Goal: Complete application form: Complete application form

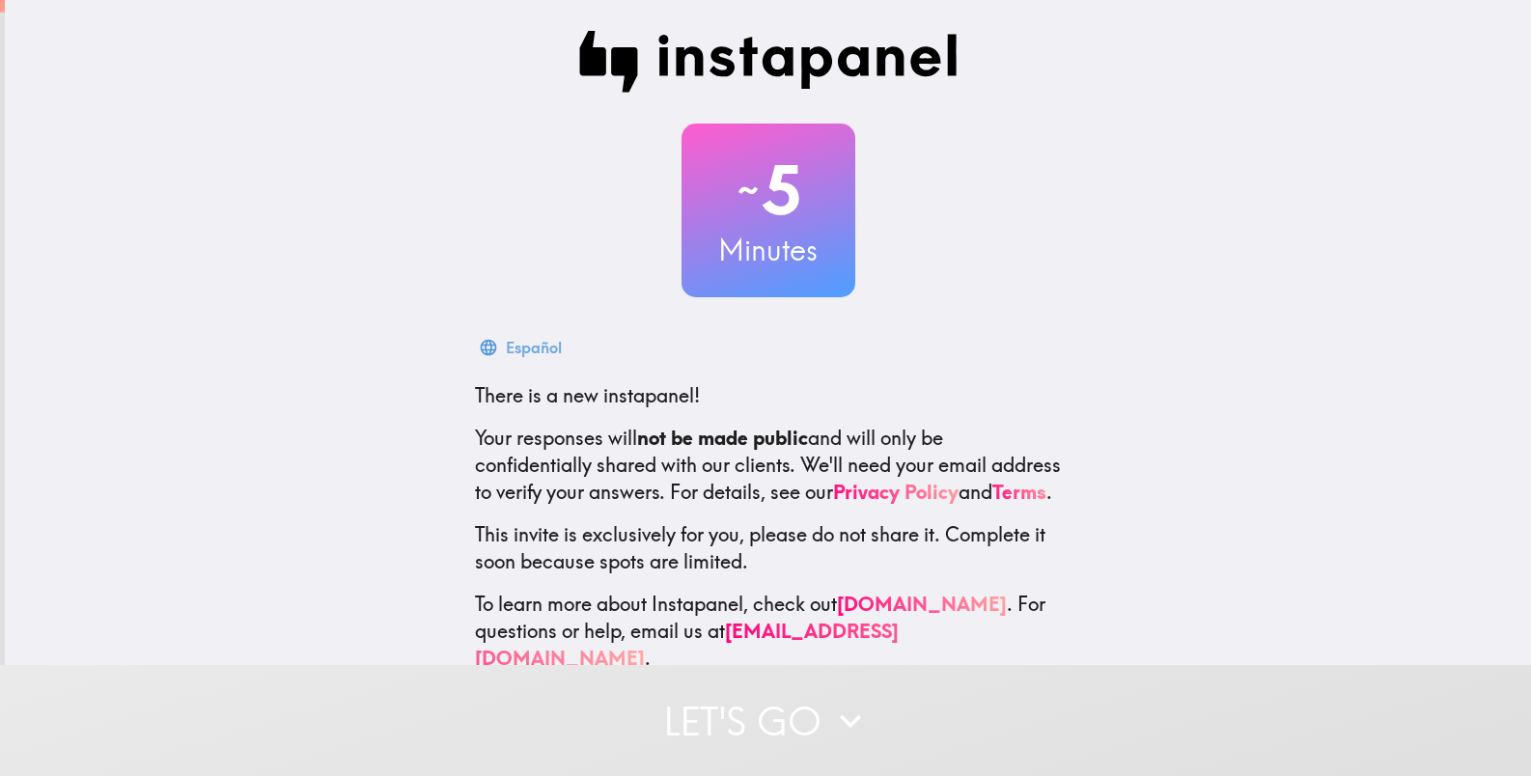
scroll to position [54, 0]
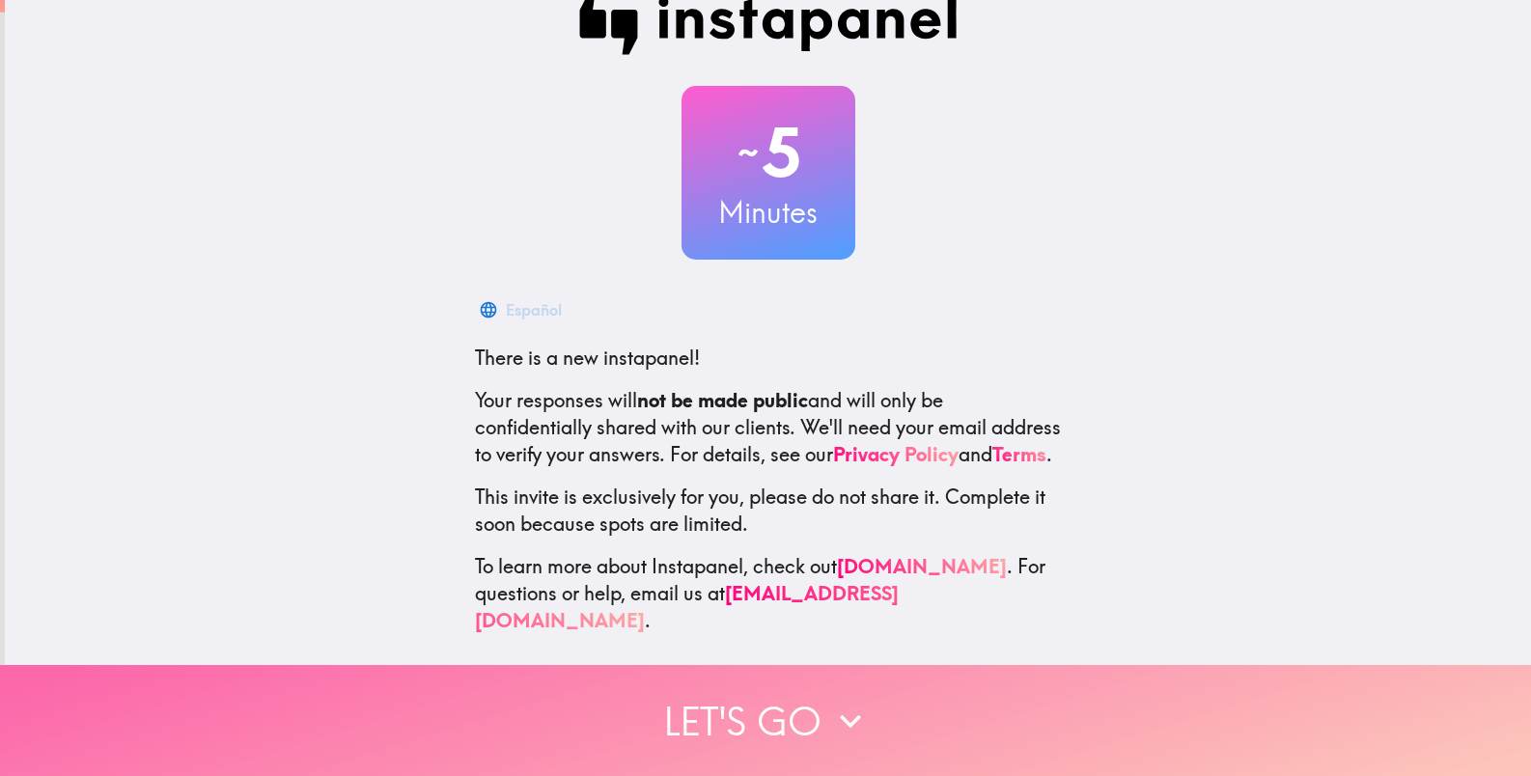
drag, startPoint x: 810, startPoint y: 678, endPoint x: 816, endPoint y: 688, distance: 12.1
click at [812, 680] on button "Let's go" at bounding box center [765, 720] width 1531 height 111
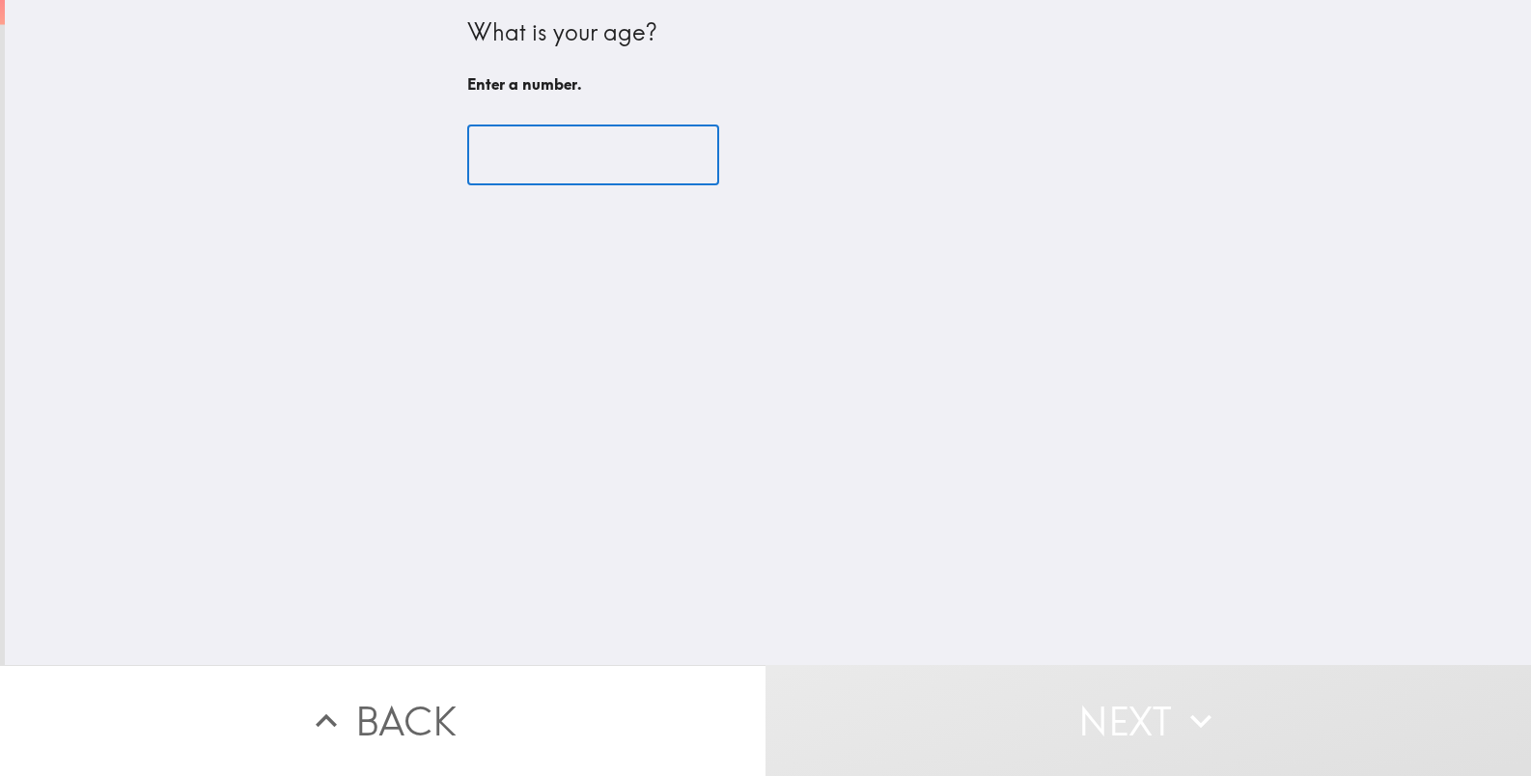
click at [607, 152] on input "number" at bounding box center [593, 156] width 252 height 60
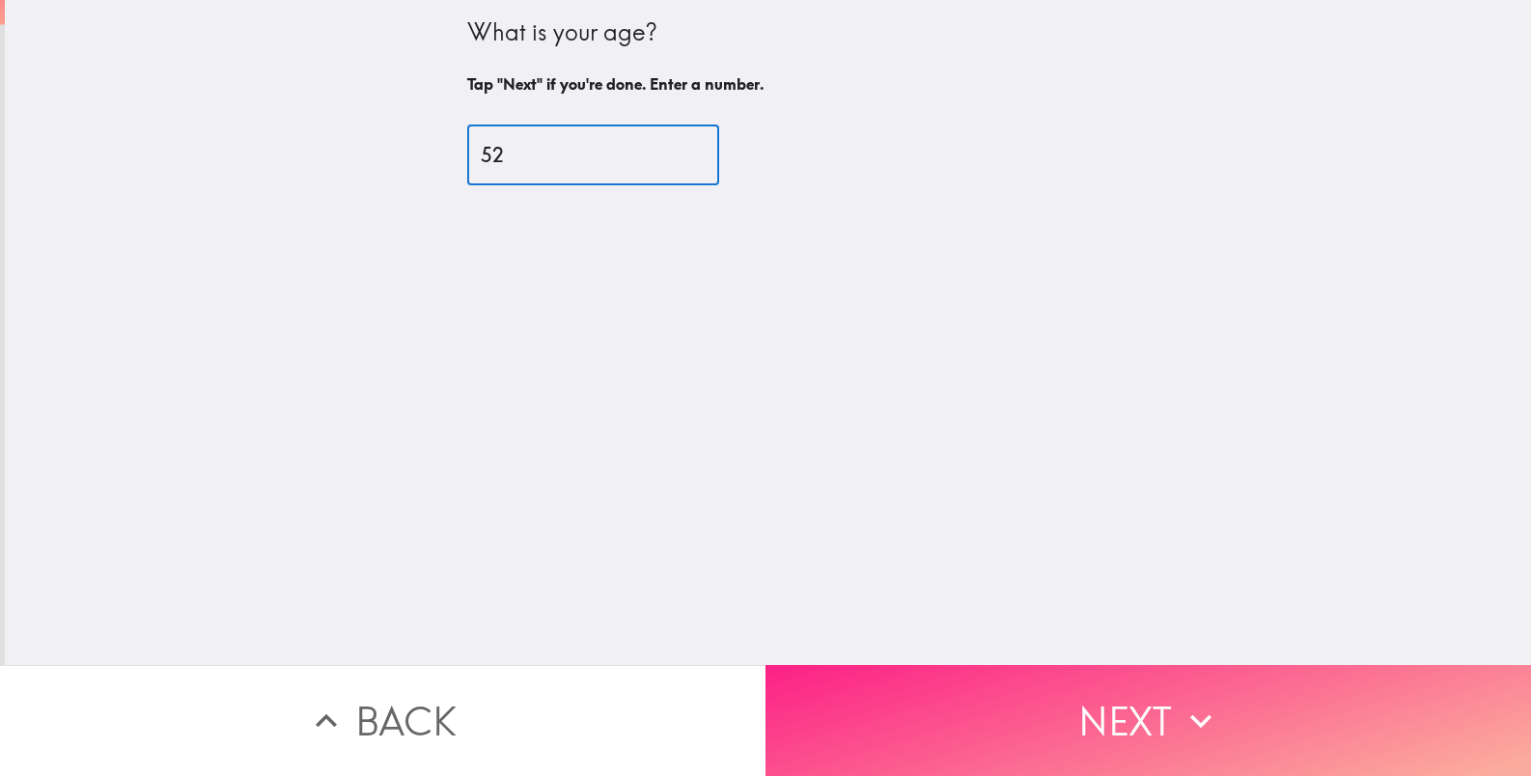
type input "52"
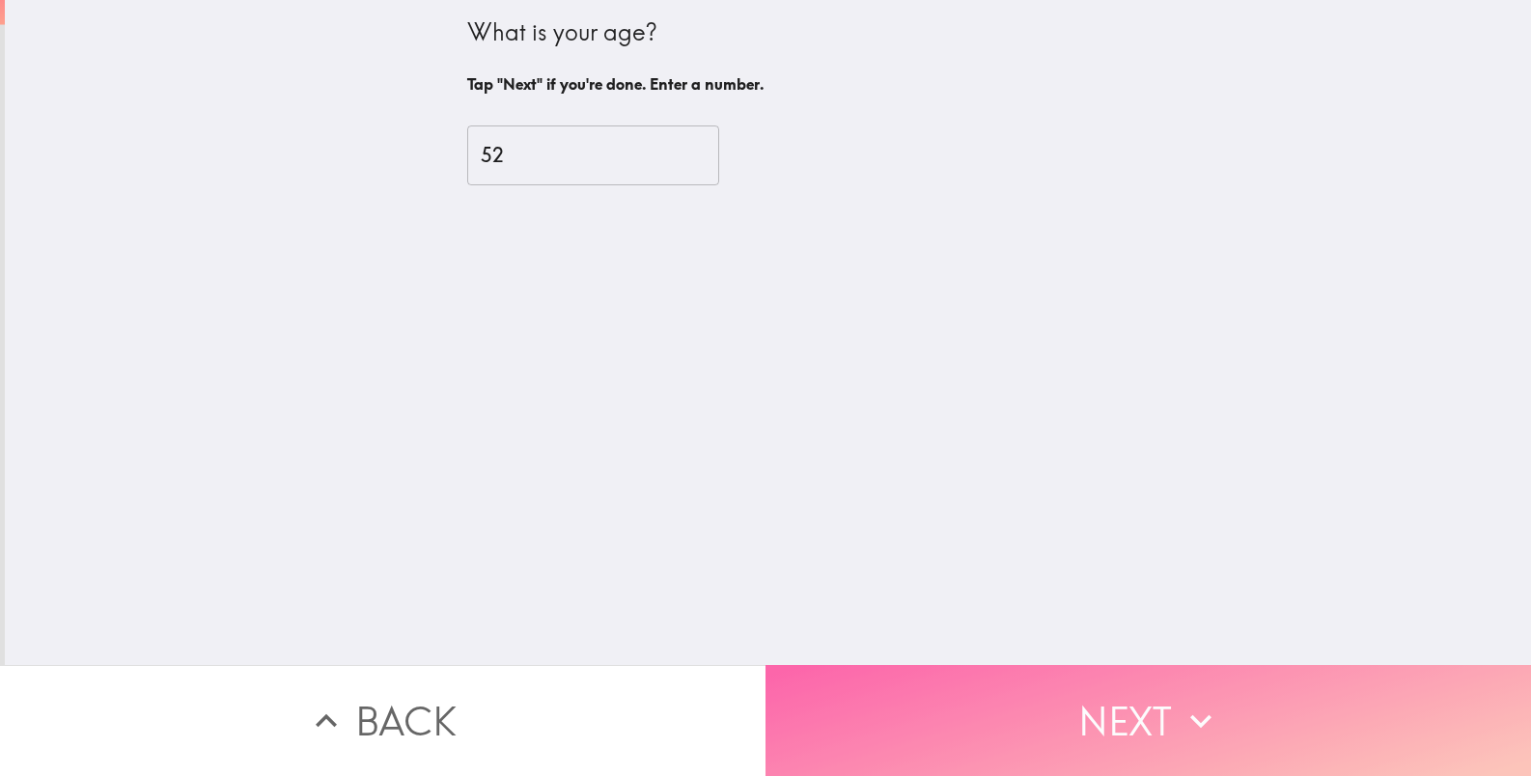
click at [1159, 683] on button "Next" at bounding box center [1149, 720] width 766 height 111
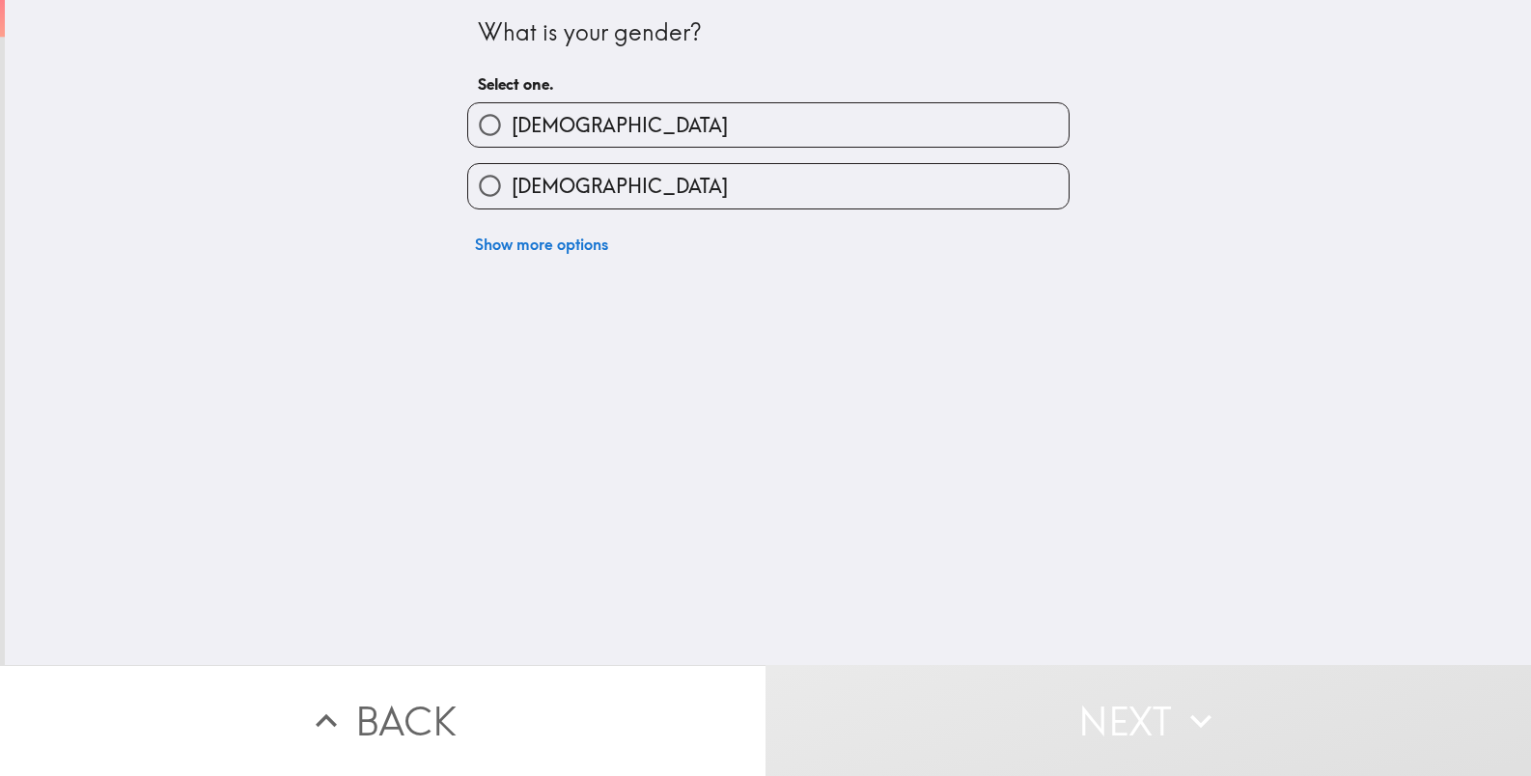
click at [647, 103] on label "[DEMOGRAPHIC_DATA]" at bounding box center [768, 124] width 601 height 43
click at [512, 103] on input "[DEMOGRAPHIC_DATA]" at bounding box center [489, 124] width 43 height 43
radio input "true"
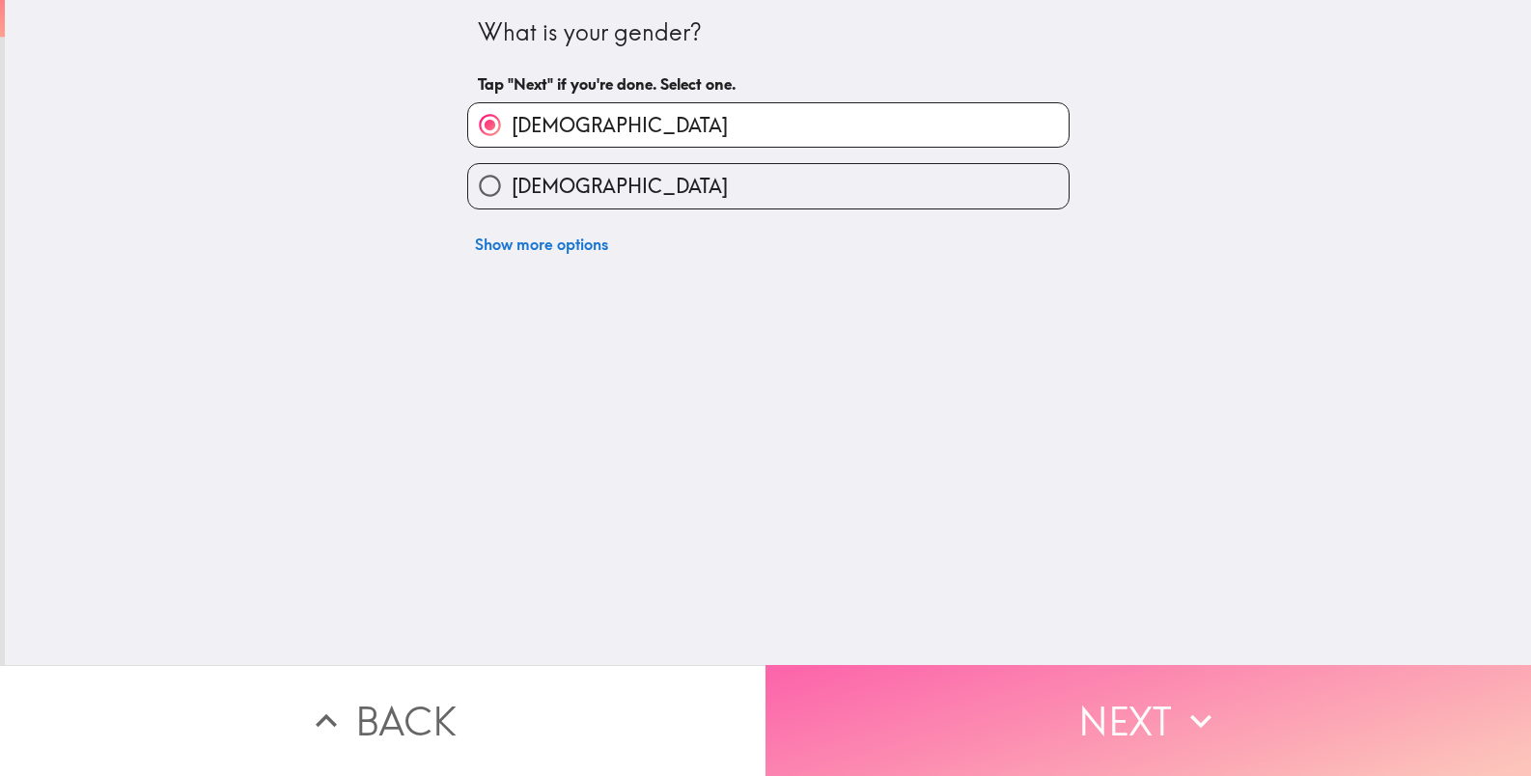
click at [1019, 679] on button "Next" at bounding box center [1149, 720] width 766 height 111
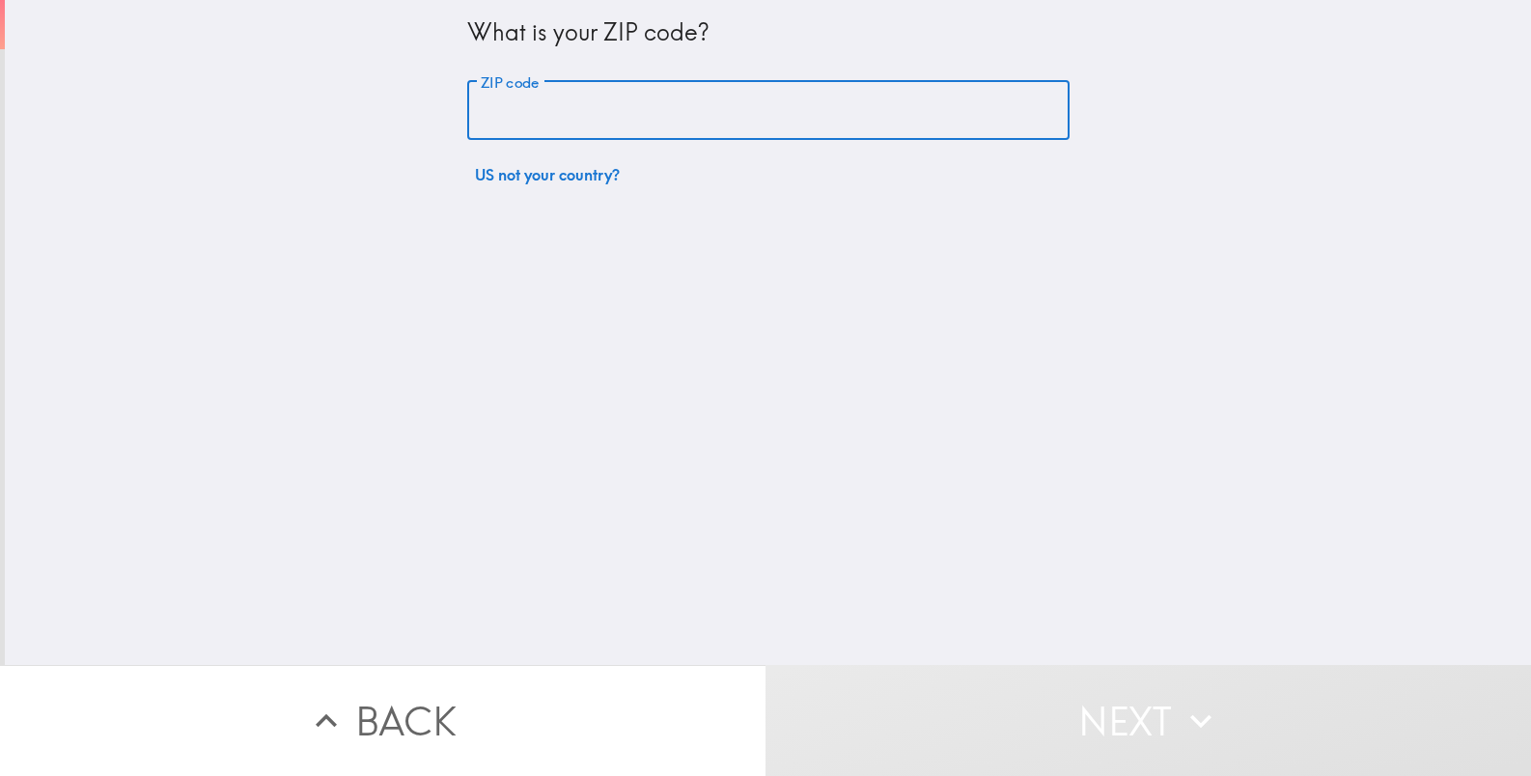
click at [654, 106] on input "ZIP code" at bounding box center [768, 111] width 602 height 60
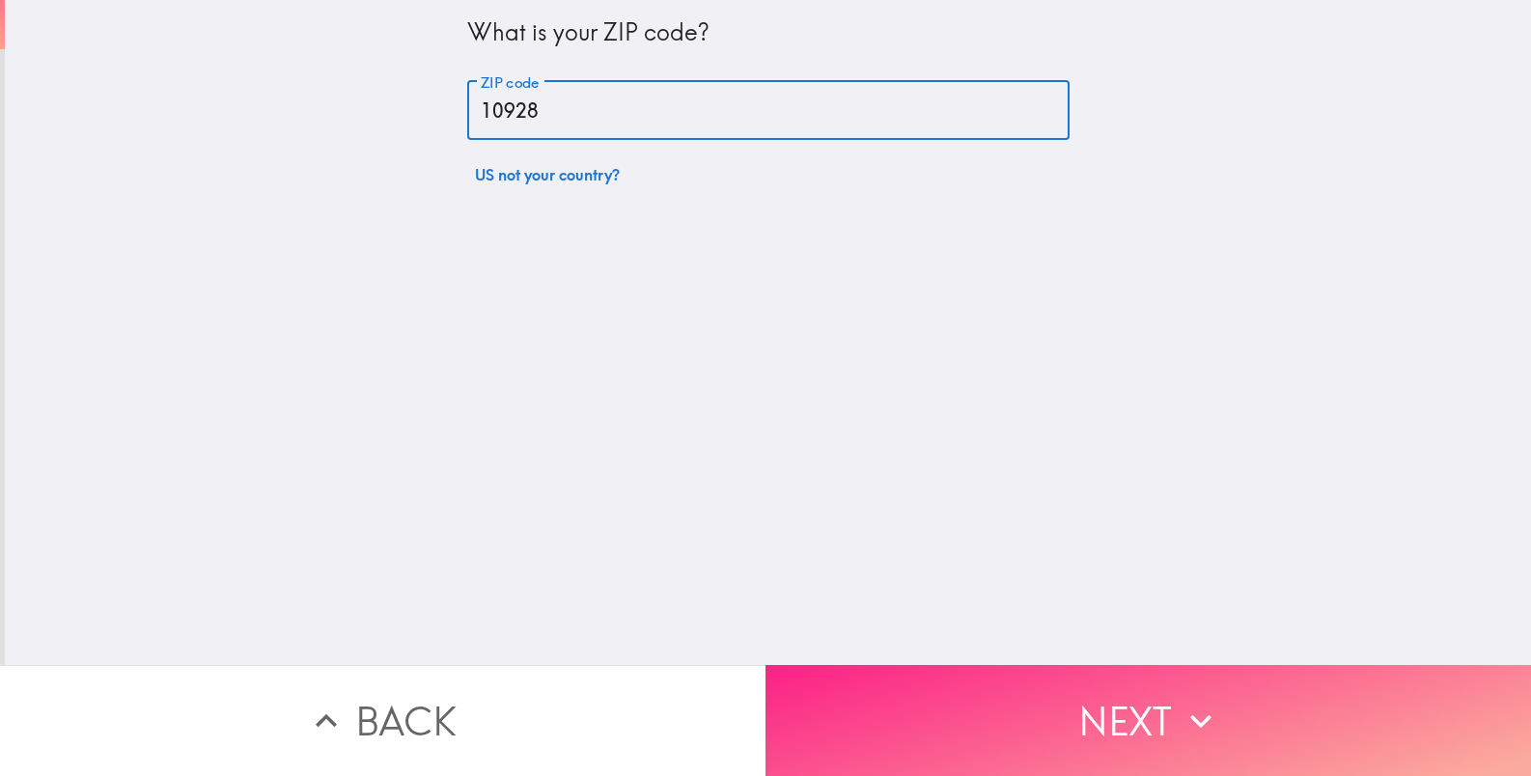
type input "10928"
click at [1008, 706] on button "Next" at bounding box center [1149, 720] width 766 height 111
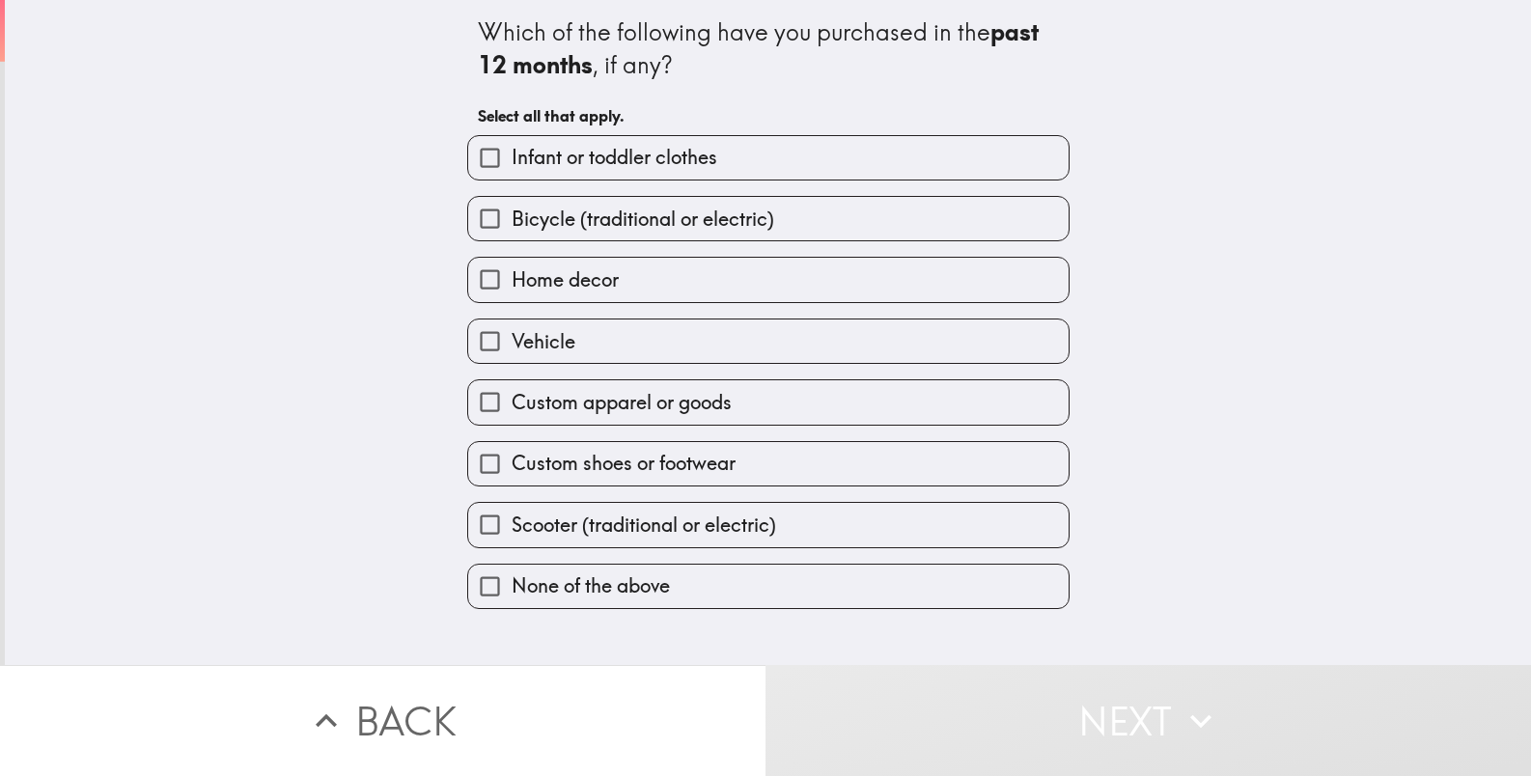
click at [641, 570] on label "None of the above" at bounding box center [768, 586] width 601 height 43
click at [512, 570] on input "None of the above" at bounding box center [489, 586] width 43 height 43
checkbox input "true"
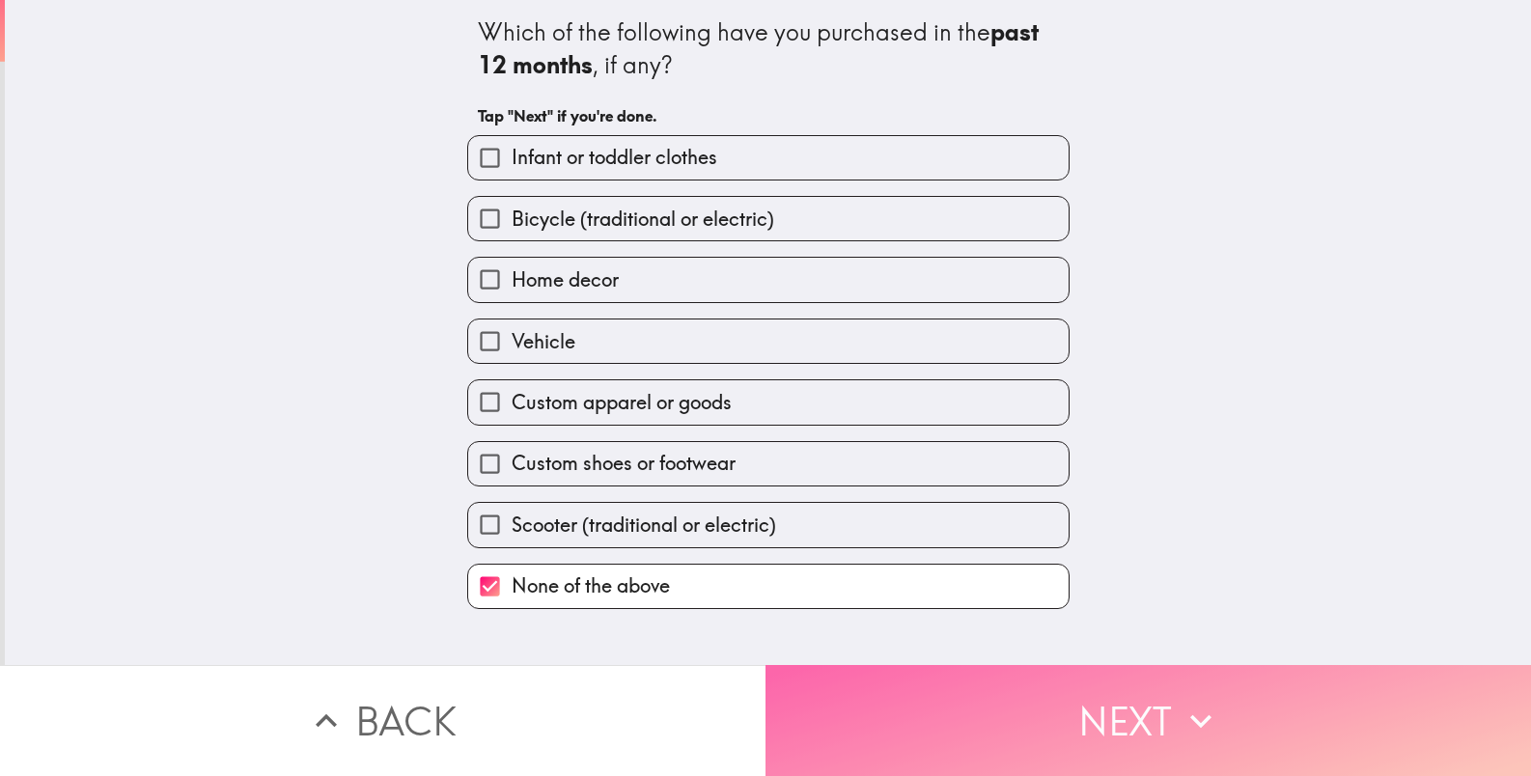
click at [876, 667] on button "Next" at bounding box center [1149, 720] width 766 height 111
